Goal: Transaction & Acquisition: Download file/media

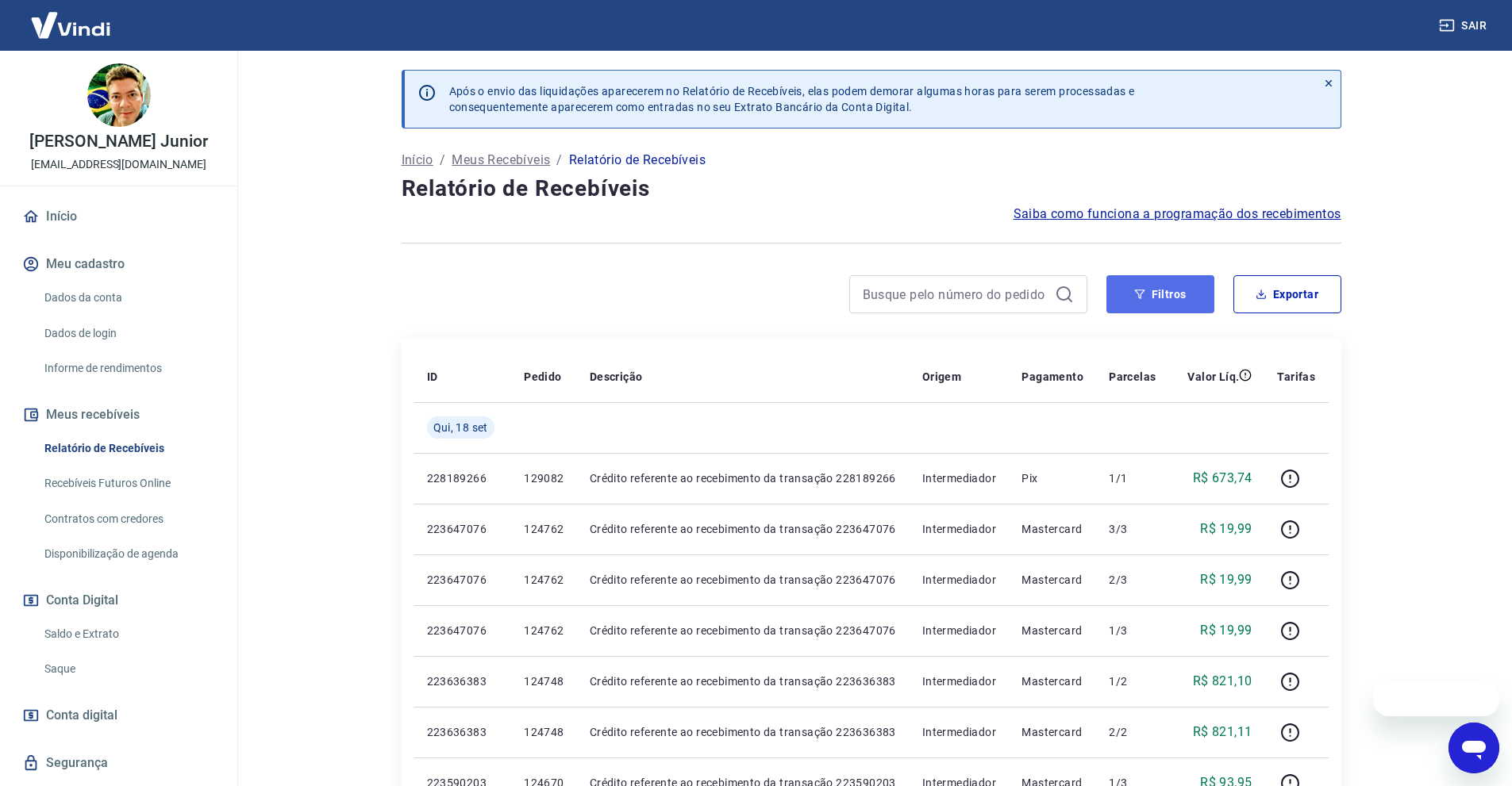
click at [1146, 296] on icon "button" at bounding box center [1139, 294] width 11 height 11
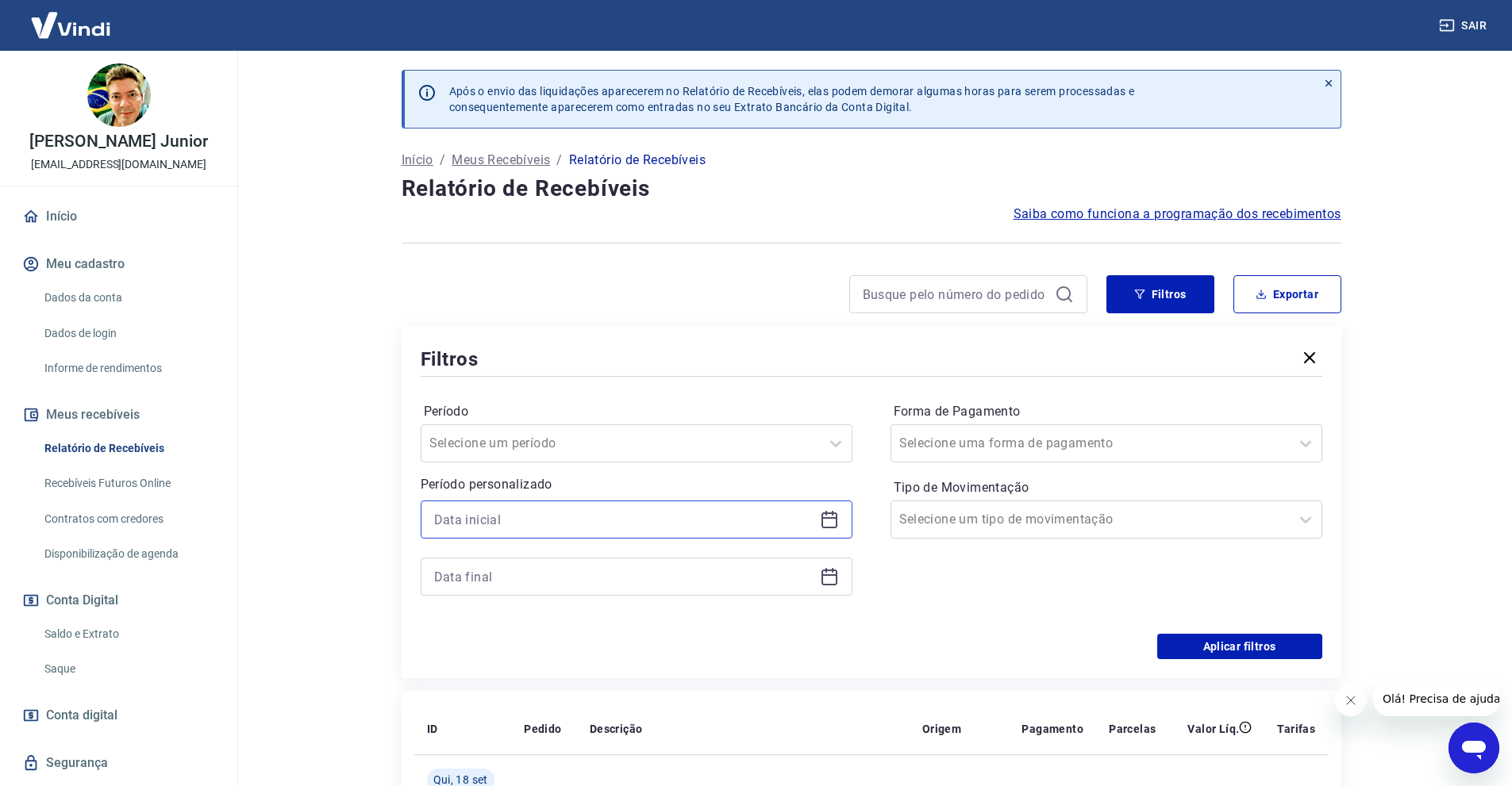
click at [451, 512] on input at bounding box center [624, 520] width 379 height 24
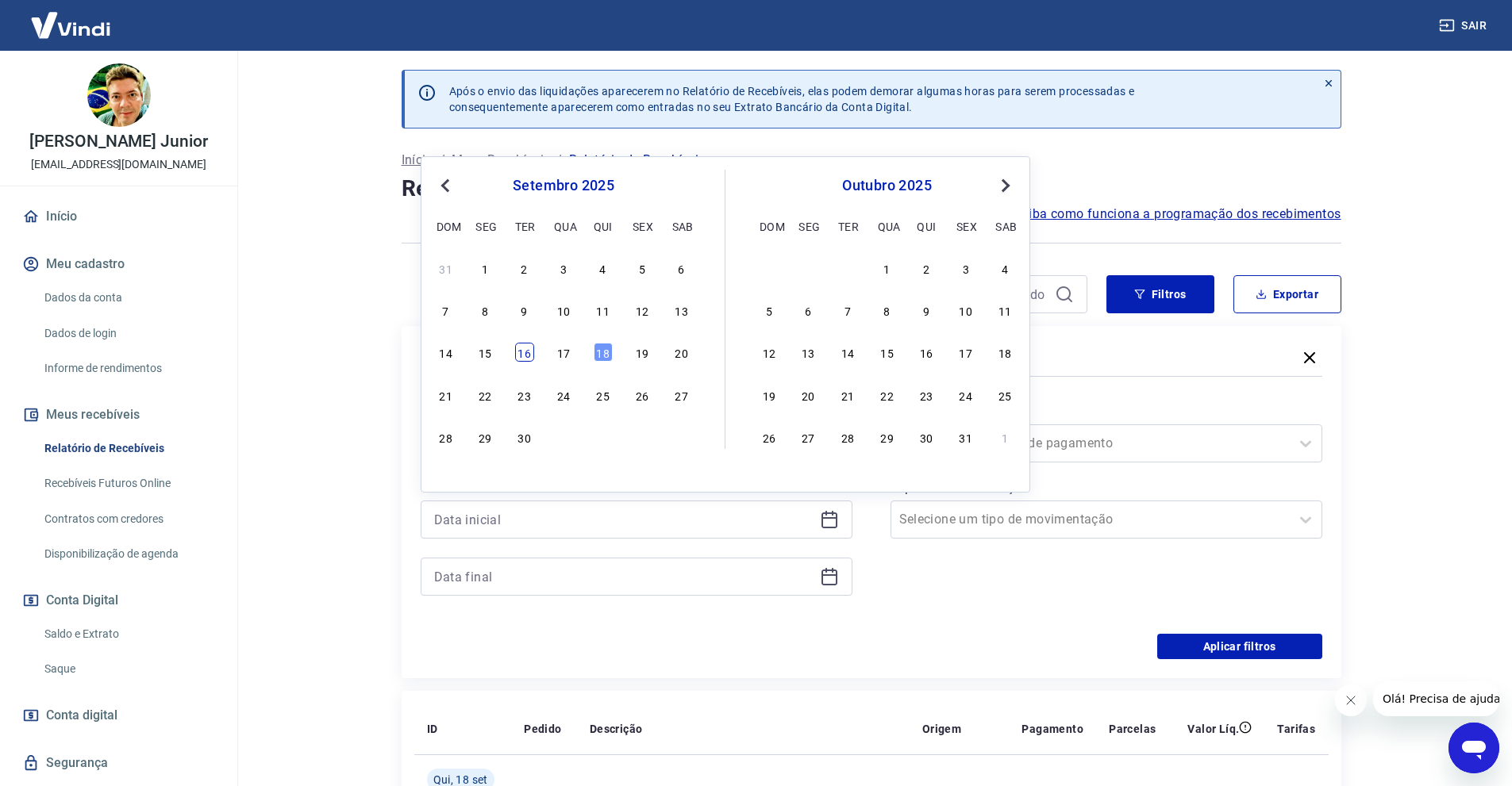
click at [522, 358] on div "16" at bounding box center [524, 352] width 19 height 19
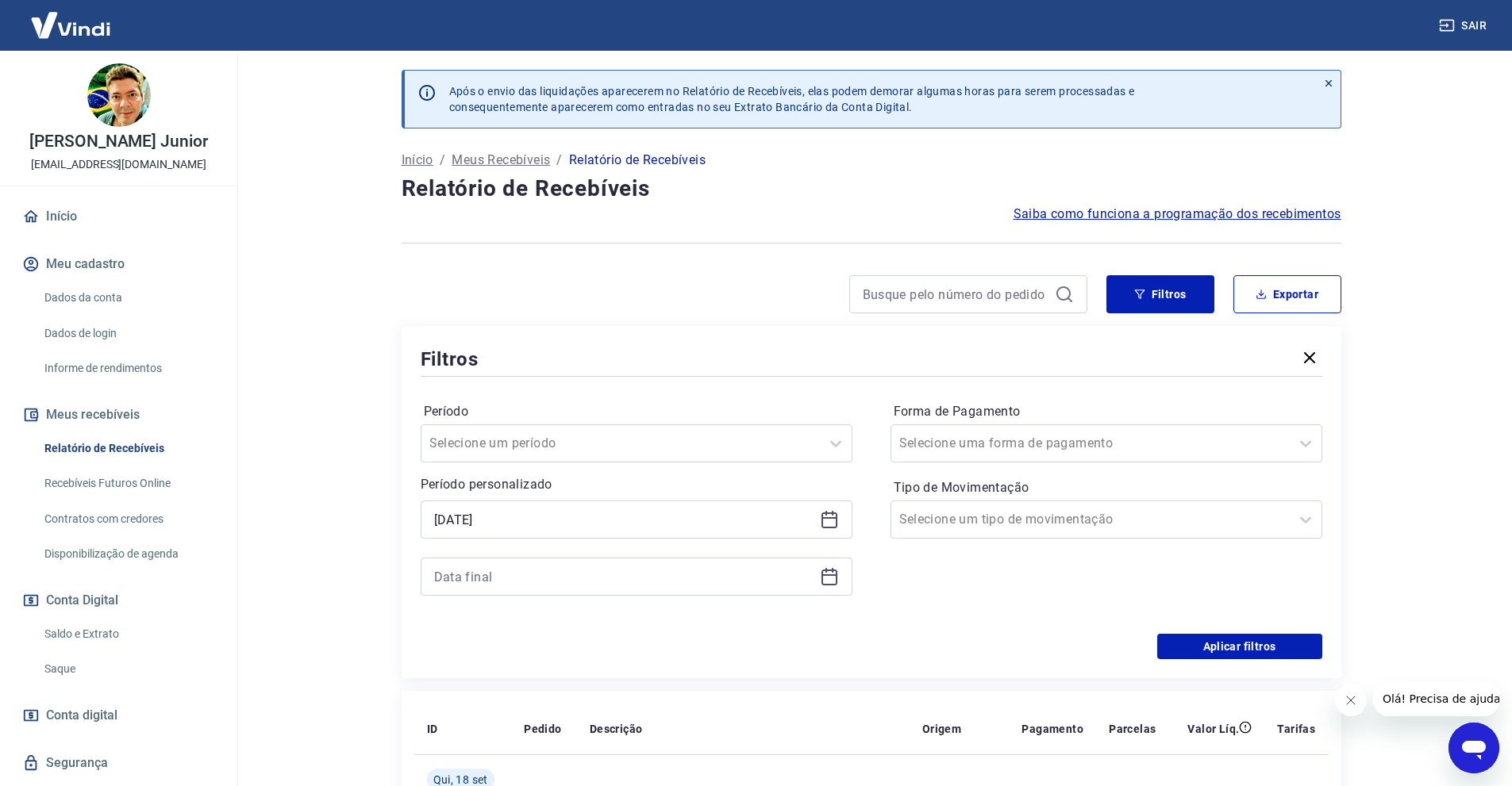
type input "[DATE]"
click at [521, 575] on input at bounding box center [624, 577] width 379 height 24
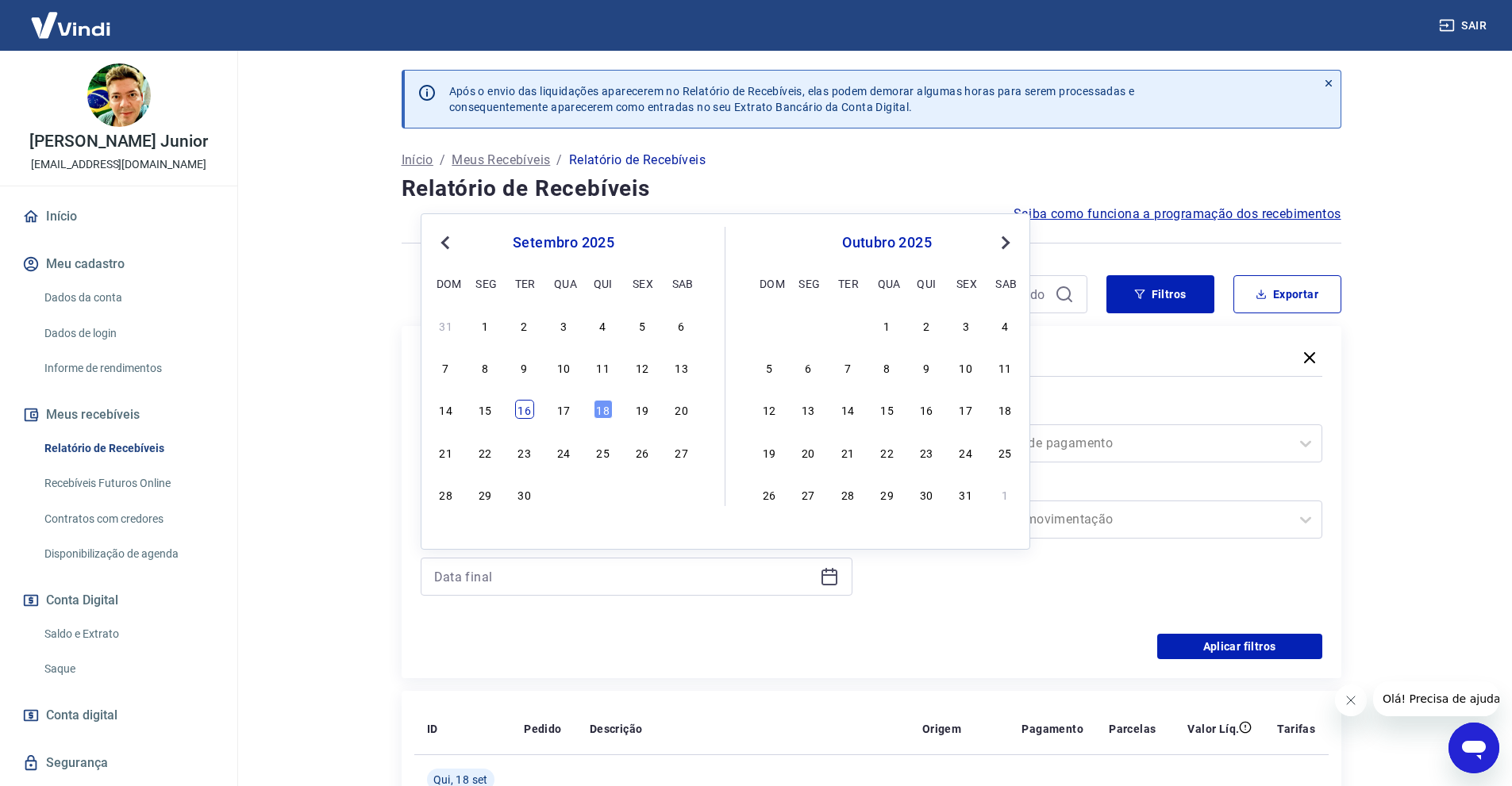
click at [533, 409] on div "16" at bounding box center [524, 409] width 19 height 19
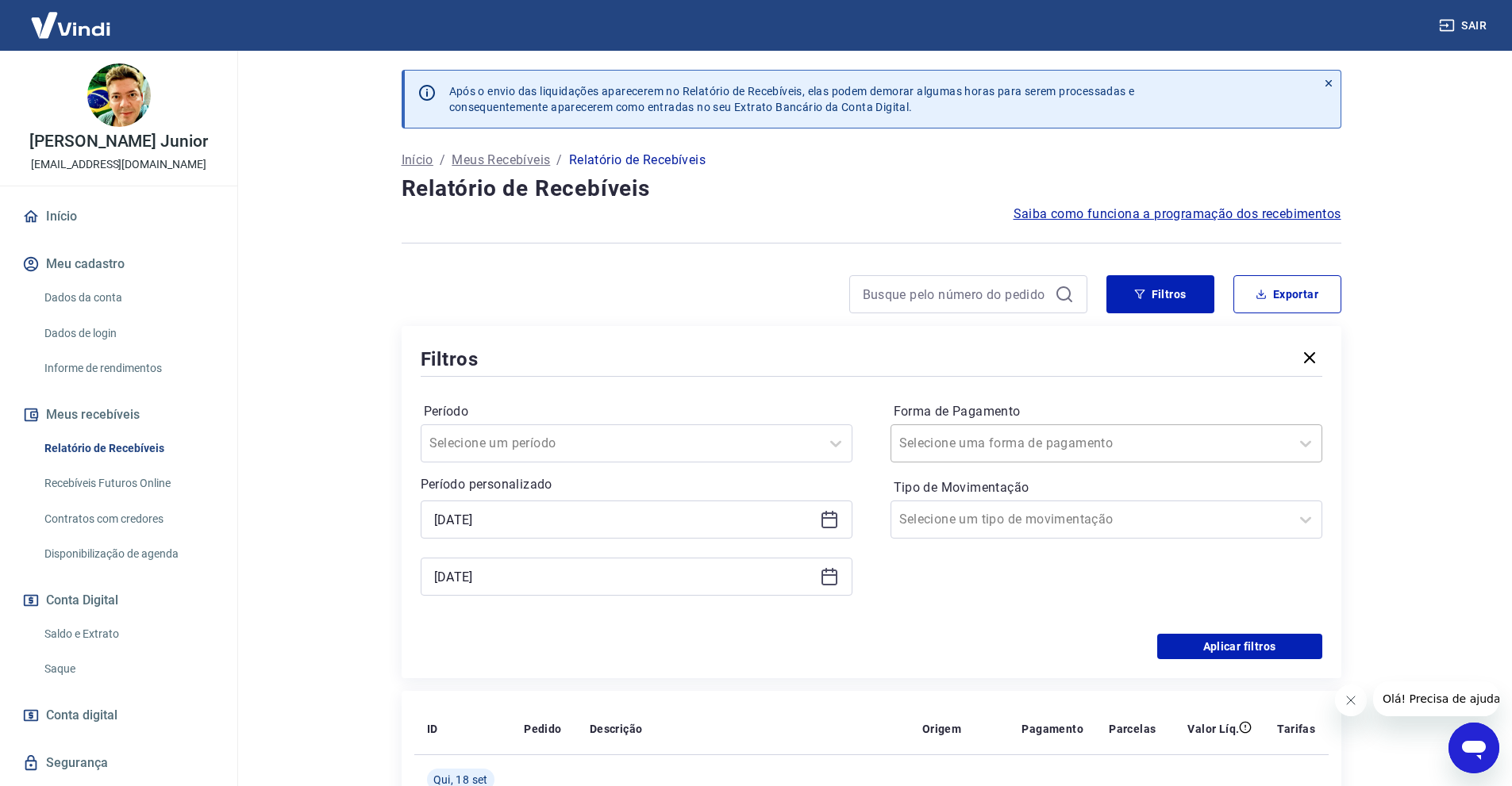
type input "[DATE]"
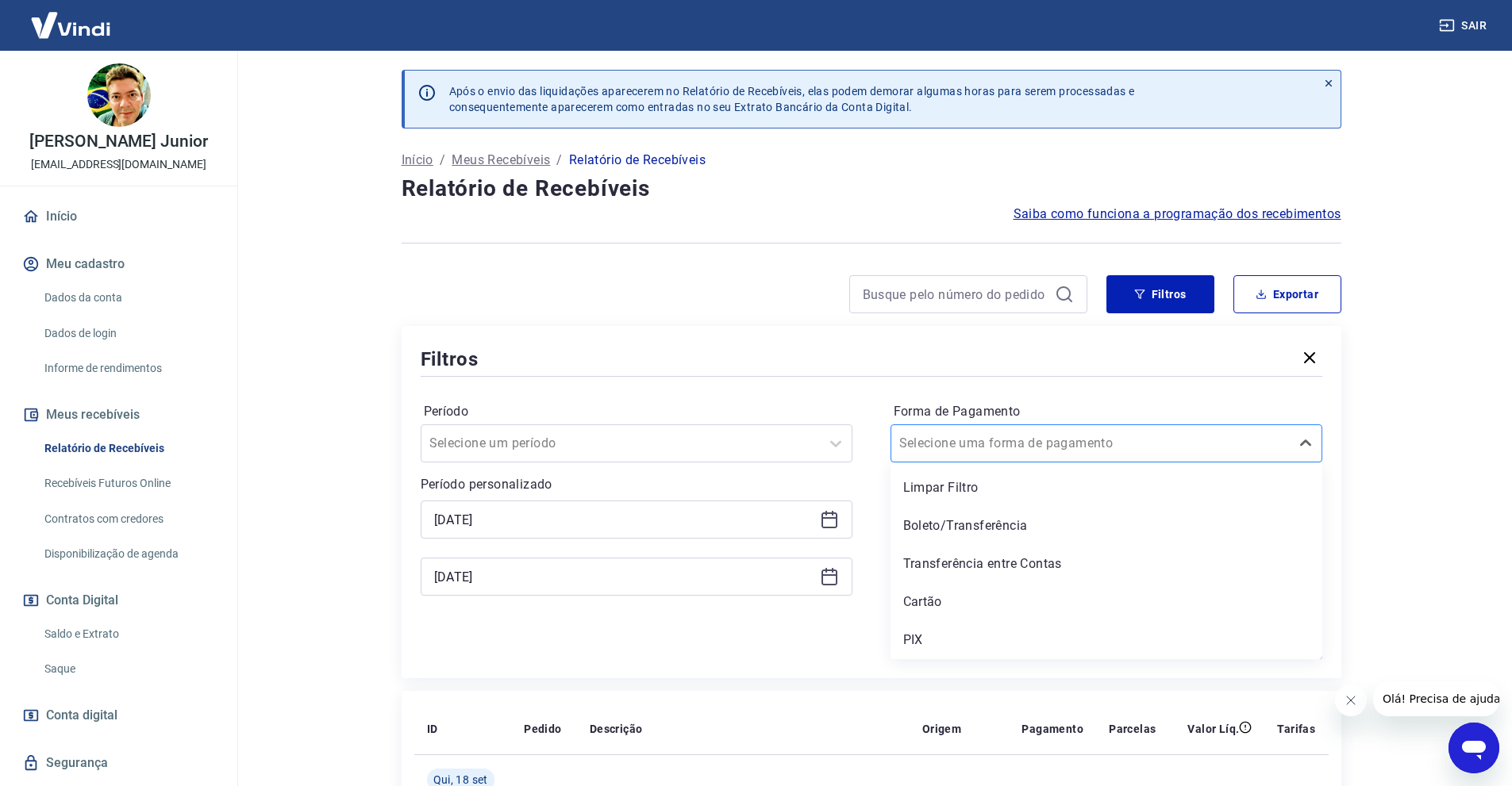
click at [1083, 450] on div at bounding box center [1090, 443] width 382 height 23
click at [973, 629] on div "PIX" at bounding box center [1106, 640] width 431 height 32
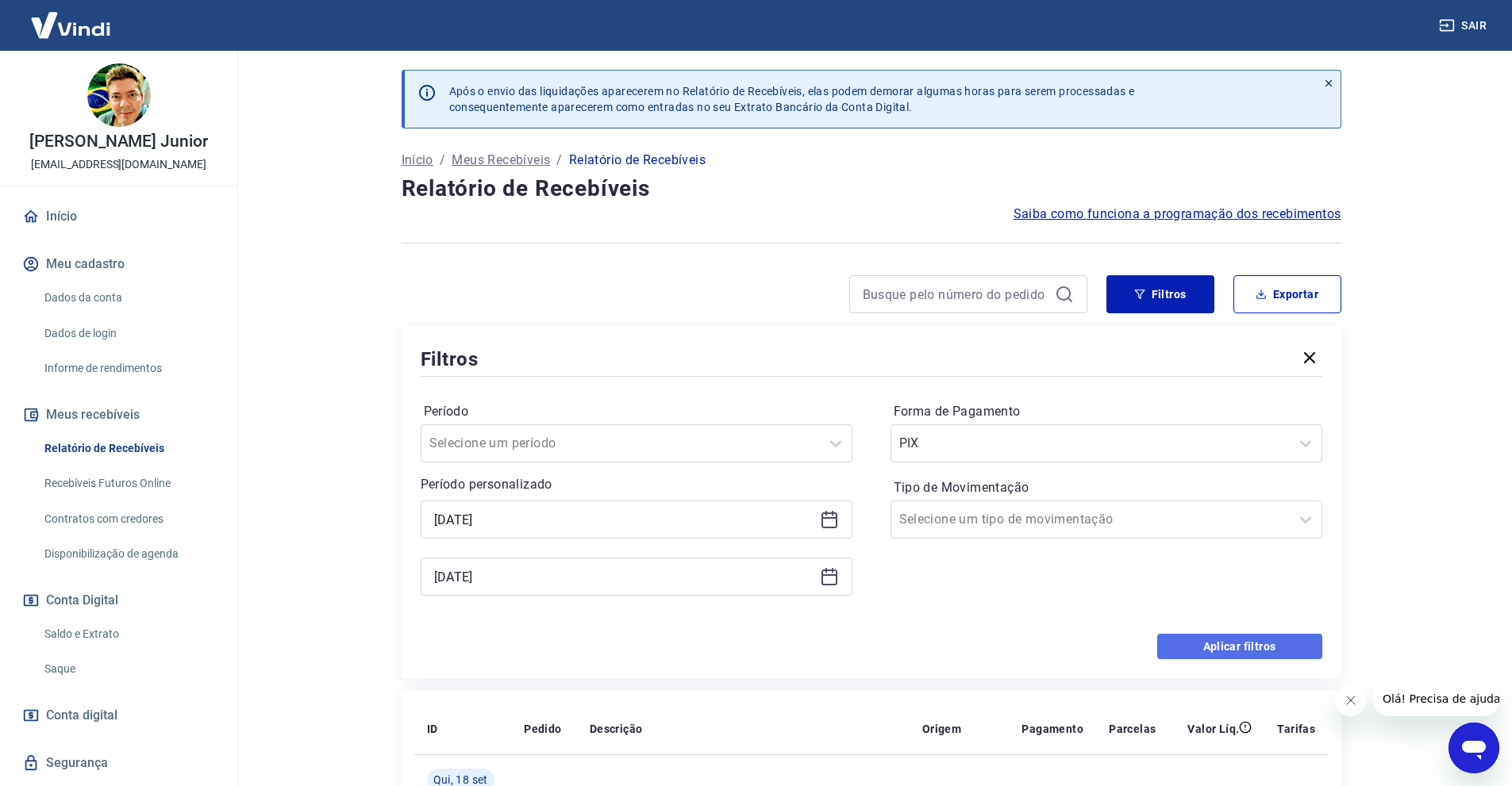
click at [1235, 651] on button "Aplicar filtros" at bounding box center [1240, 647] width 165 height 26
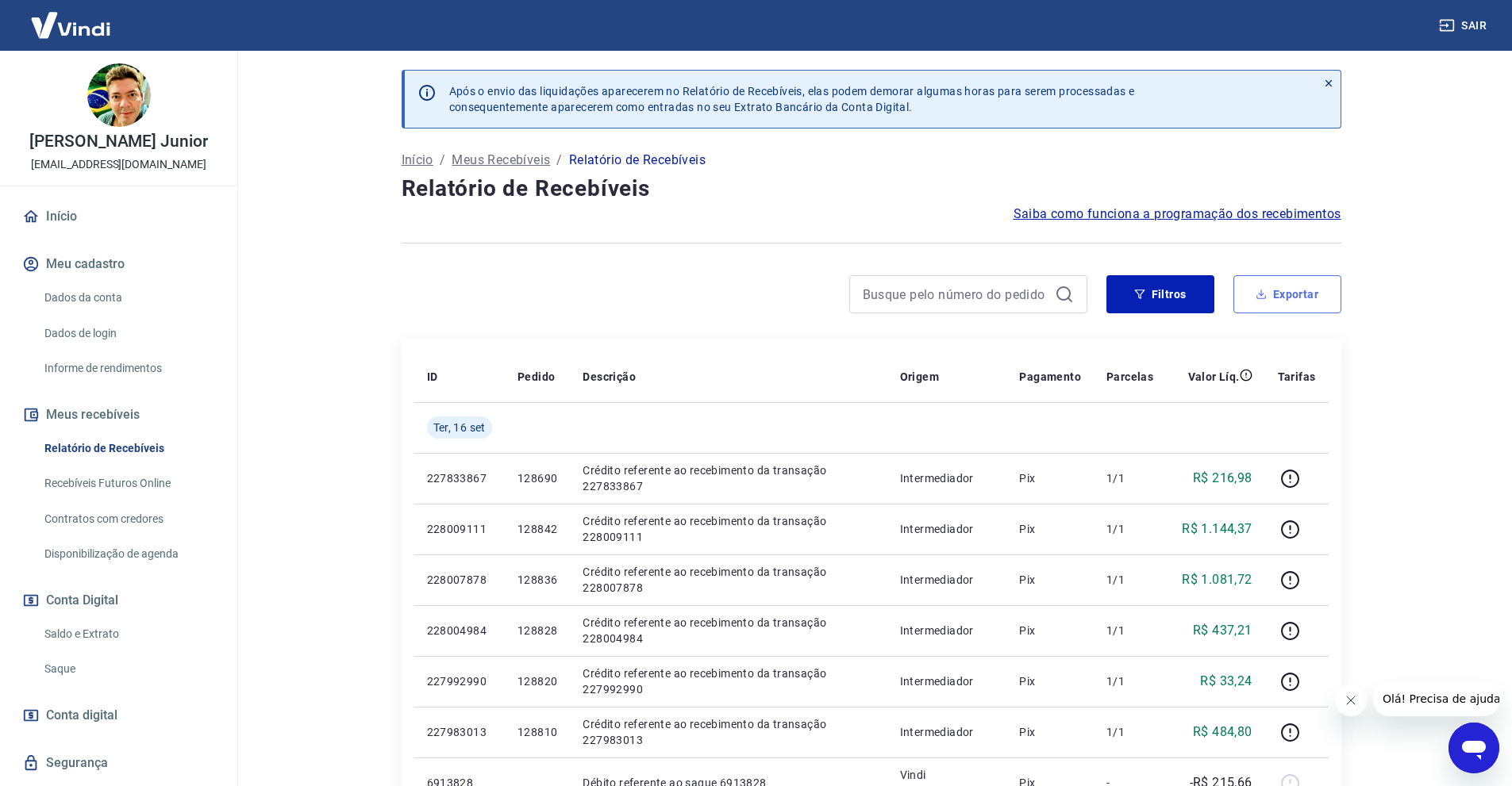
click at [1289, 280] on button "Exportar" at bounding box center [1287, 295] width 108 height 38
type input "[DATE]"
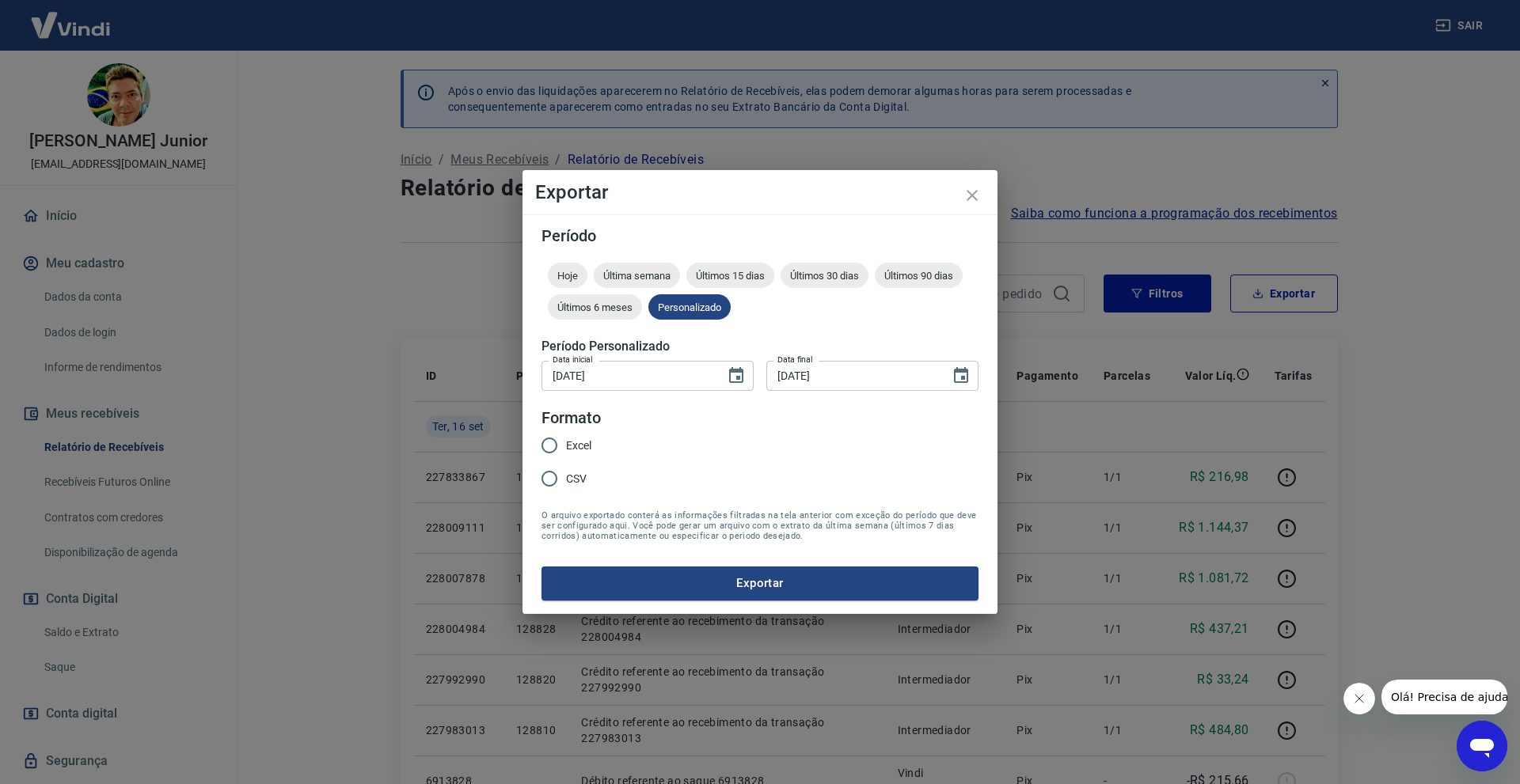
click at [567, 472] on span "CSV" at bounding box center [576, 478] width 21 height 17
click at [566, 472] on input "CSV" at bounding box center [549, 479] width 33 height 33
radio input "true"
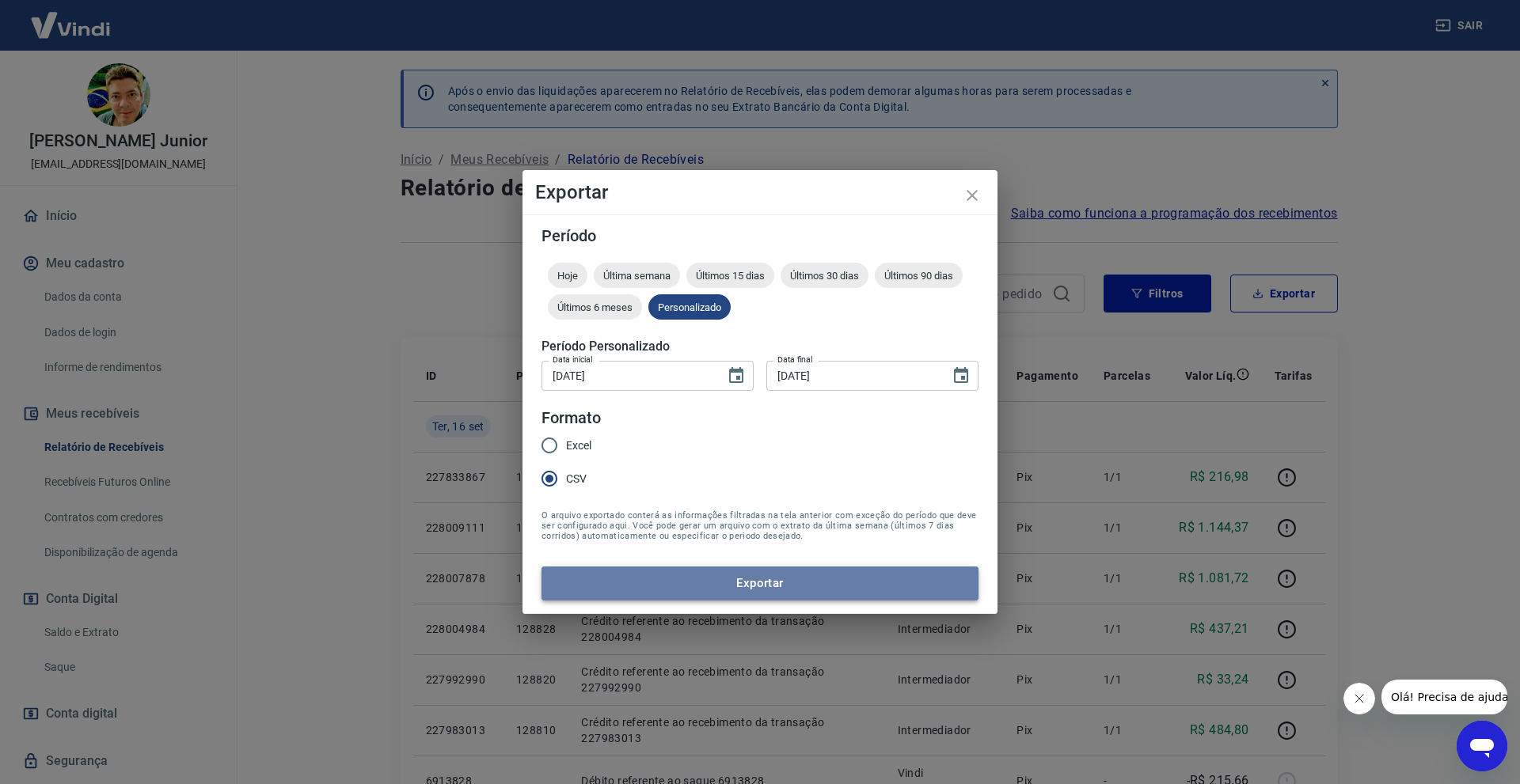
click at [626, 583] on button "Exportar" at bounding box center [760, 584] width 437 height 33
